Goal: Find specific page/section: Find specific page/section

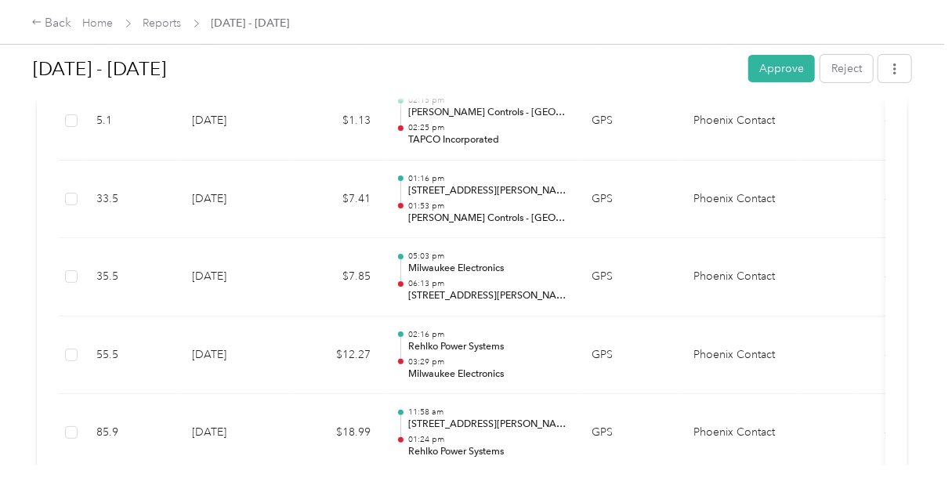
scroll to position [3055, 0]
click at [781, 61] on button "Approve" at bounding box center [781, 68] width 67 height 27
click at [104, 21] on link "Home" at bounding box center [98, 22] width 31 height 13
